Goal: Transaction & Acquisition: Purchase product/service

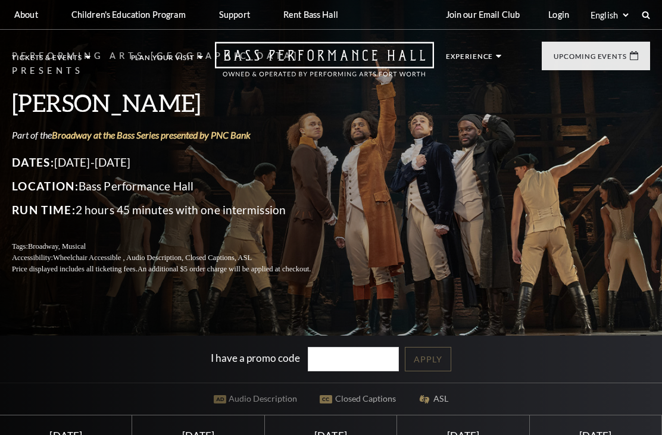
click at [45, 60] on p "Tickets & Events" at bounding box center [47, 60] width 70 height 13
click at [71, 55] on p "Tickets & Events" at bounding box center [47, 60] width 70 height 13
click at [70, 54] on p "Tickets & Events" at bounding box center [47, 60] width 70 height 13
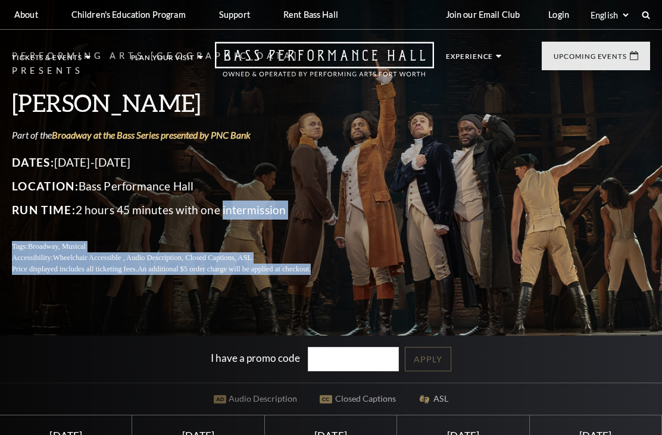
click at [608, 249] on div "Performing Arts Fort Worth Presents Hamilton Part of the Broadway at the Bass S…" at bounding box center [331, 162] width 662 height 250
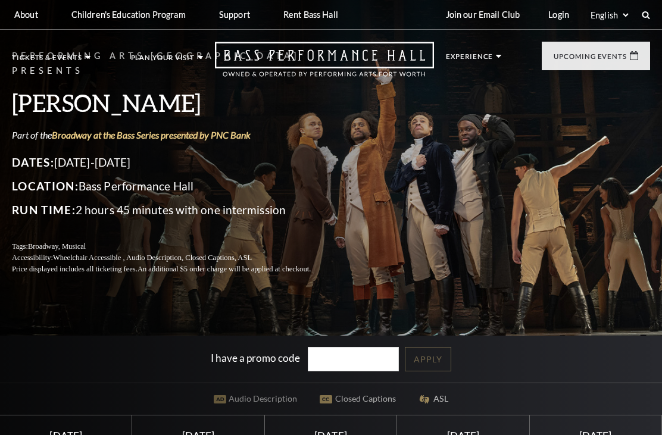
click at [35, 111] on link "Now On Sale" at bounding box center [56, 113] width 68 height 10
